Goal: Navigation & Orientation: Find specific page/section

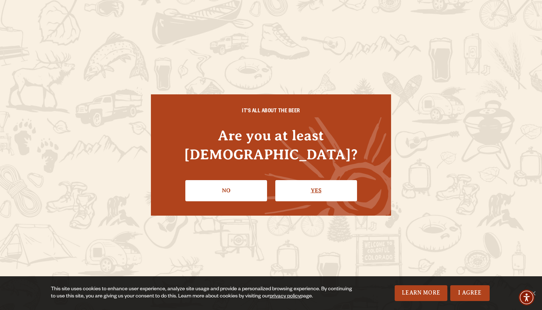
click at [340, 188] on link "Yes" at bounding box center [316, 190] width 82 height 21
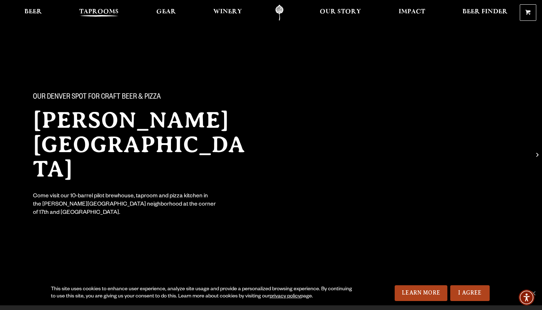
click at [108, 8] on link "Taprooms" at bounding box center [99, 13] width 49 height 16
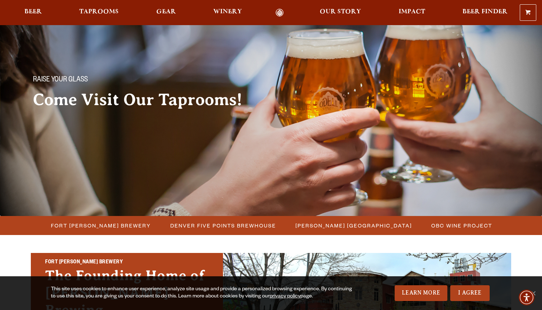
scroll to position [20, 0]
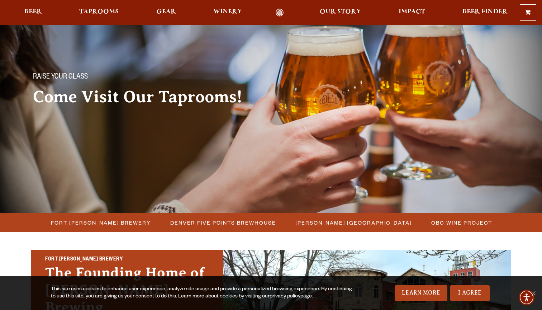
click at [350, 227] on li "[PERSON_NAME] [GEOGRAPHIC_DATA]" at bounding box center [353, 222] width 136 height 13
click at [349, 221] on span "[PERSON_NAME] [GEOGRAPHIC_DATA]" at bounding box center [353, 222] width 116 height 10
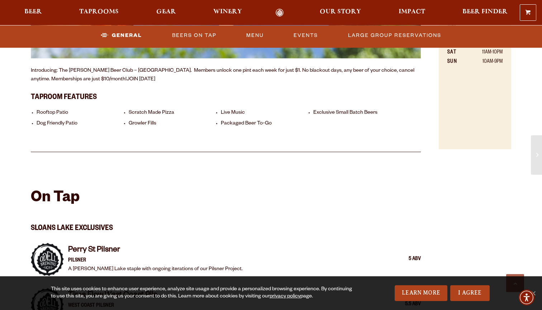
scroll to position [536, 0]
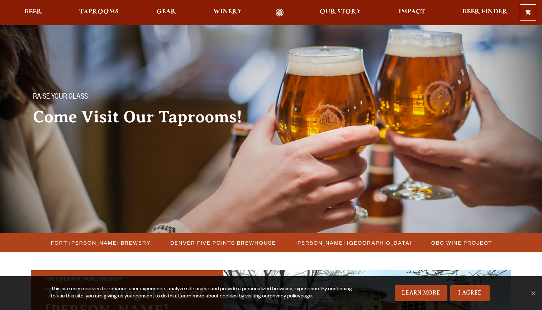
scroll to position [20, 0]
